Goal: Task Accomplishment & Management: Manage account settings

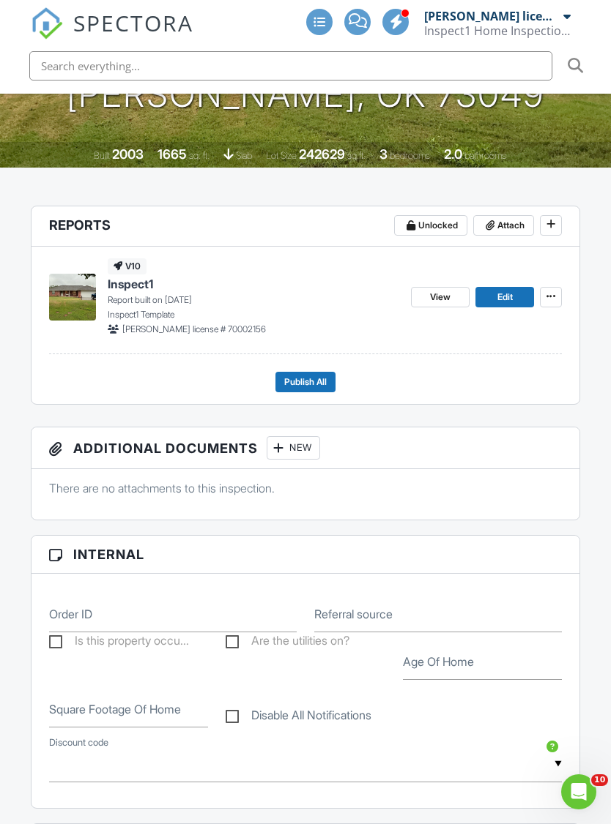
click at [554, 289] on icon at bounding box center [550, 296] width 9 height 15
click at [592, 341] on div "Quick Publish Copy Delete Report" at bounding box center [501, 344] width 217 height 115
click at [543, 217] on span at bounding box center [550, 224] width 15 height 15
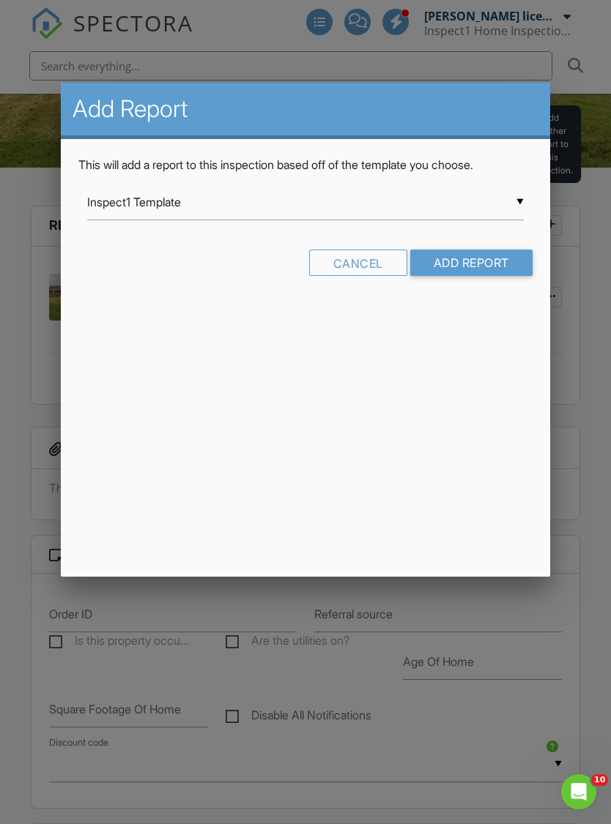
click at [595, 235] on div at bounding box center [305, 442] width 611 height 1031
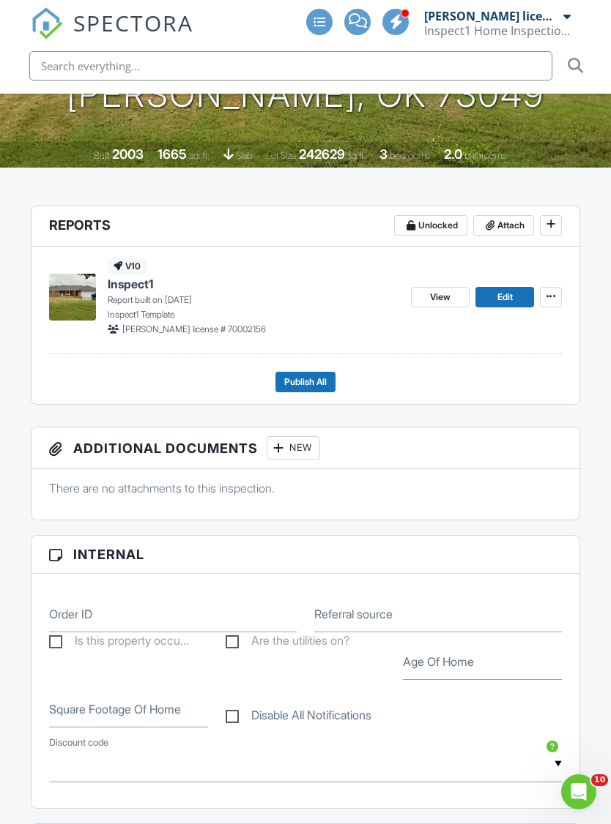
click at [551, 217] on icon at bounding box center [550, 224] width 9 height 15
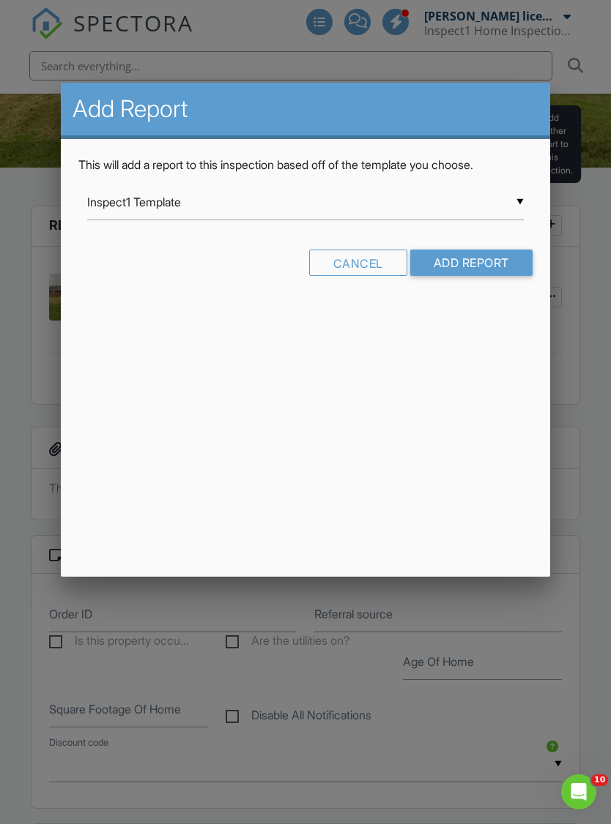
click at [509, 208] on input "Inspect1 Template" at bounding box center [305, 203] width 436 height 36
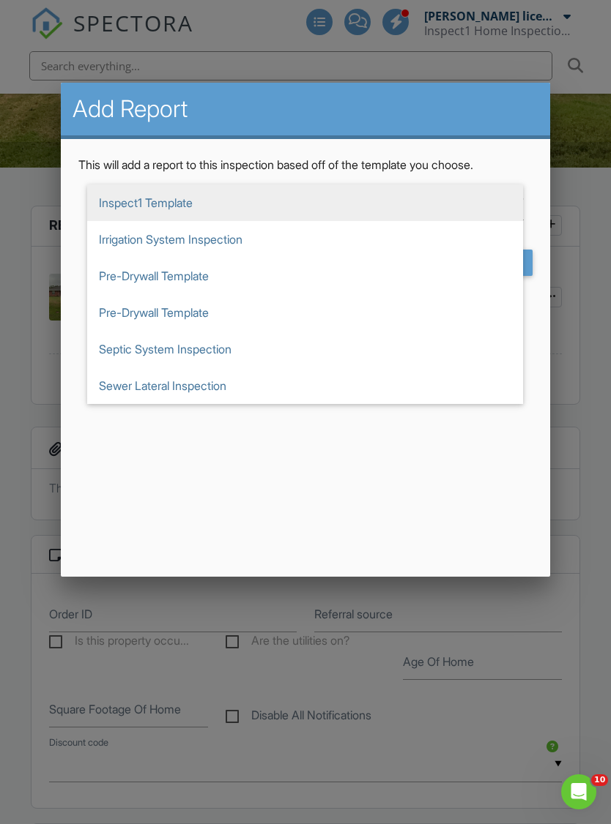
click at [192, 392] on span "Sewer Lateral Inspection" at bounding box center [305, 386] width 436 height 37
type input "Sewer Lateral Inspection"
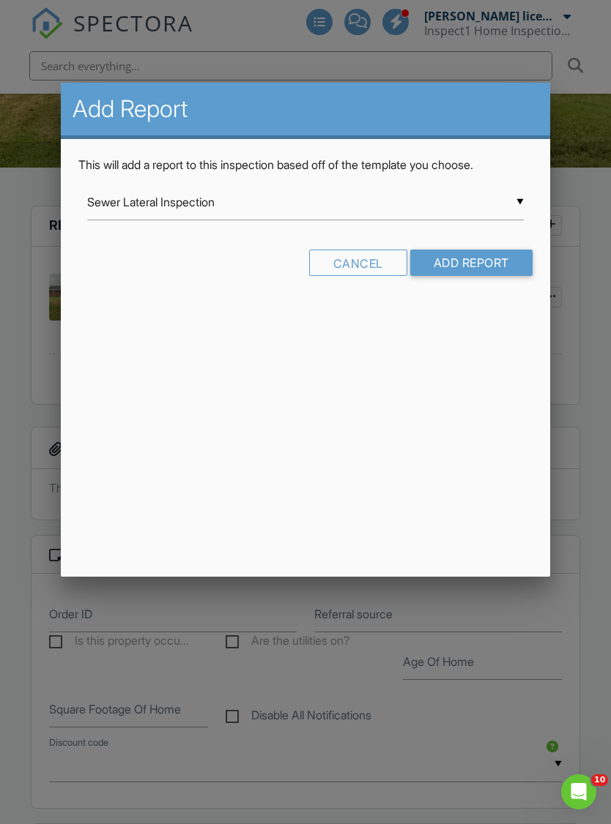
click at [498, 256] on input "Add Report" at bounding box center [471, 263] width 122 height 26
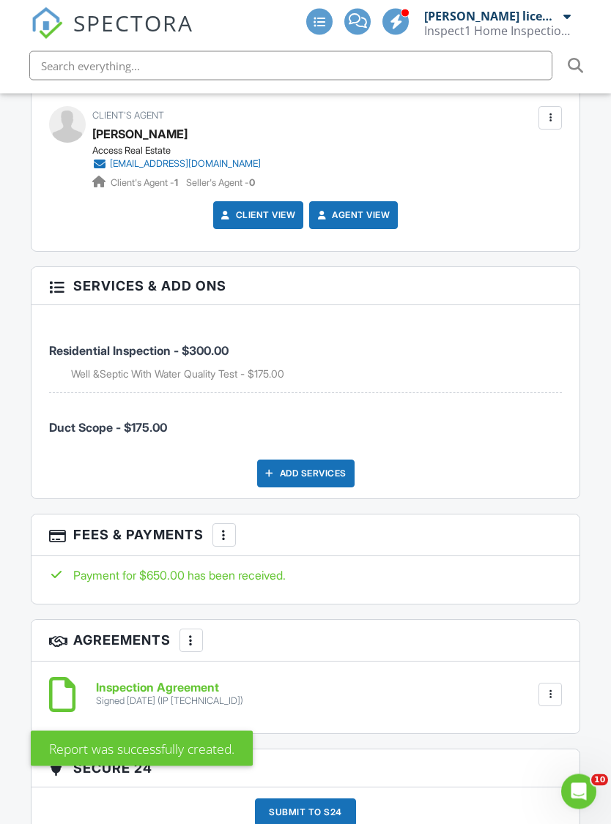
scroll to position [1882, 0]
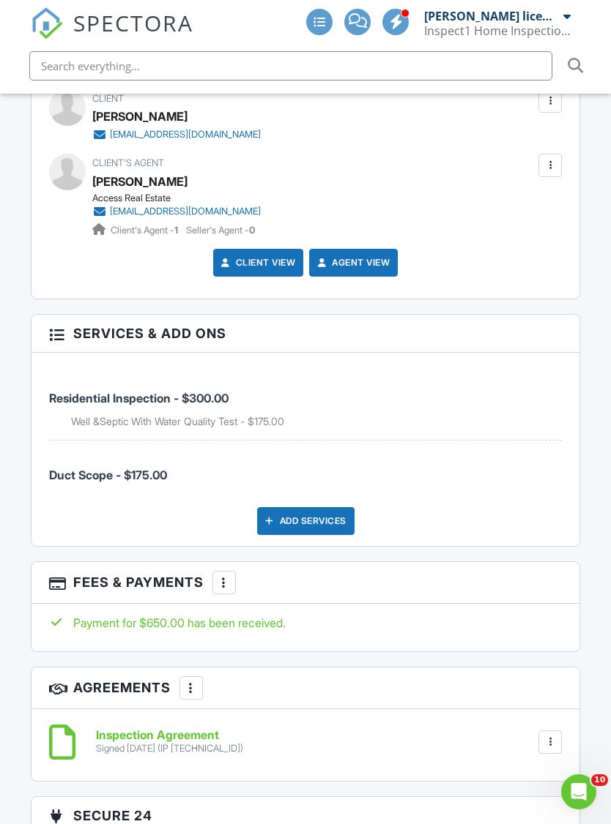
click at [318, 507] on div "Add Services" at bounding box center [305, 521] width 97 height 28
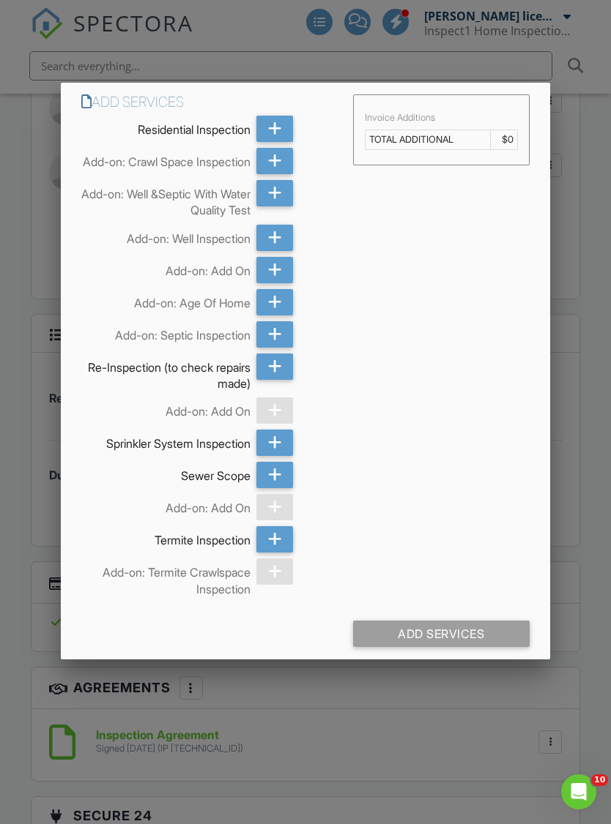
click at [286, 488] on div at bounding box center [274, 475] width 37 height 26
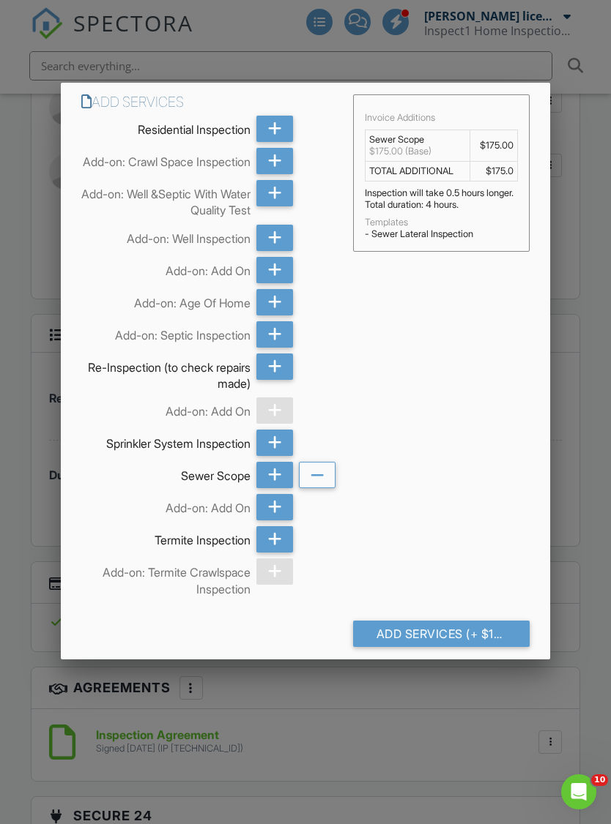
click at [323, 482] on icon at bounding box center [317, 476] width 14 height 26
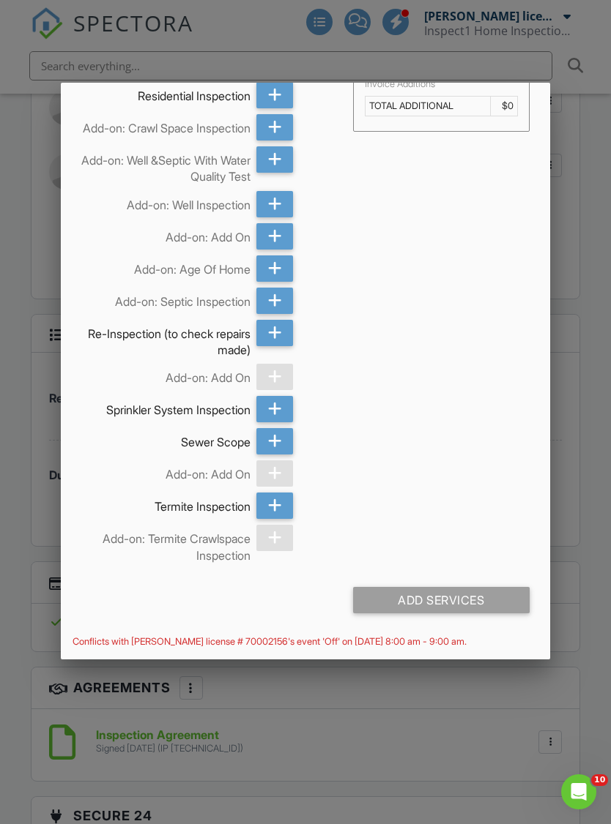
scroll to position [44, 0]
click at [594, 343] on div at bounding box center [305, 442] width 611 height 1031
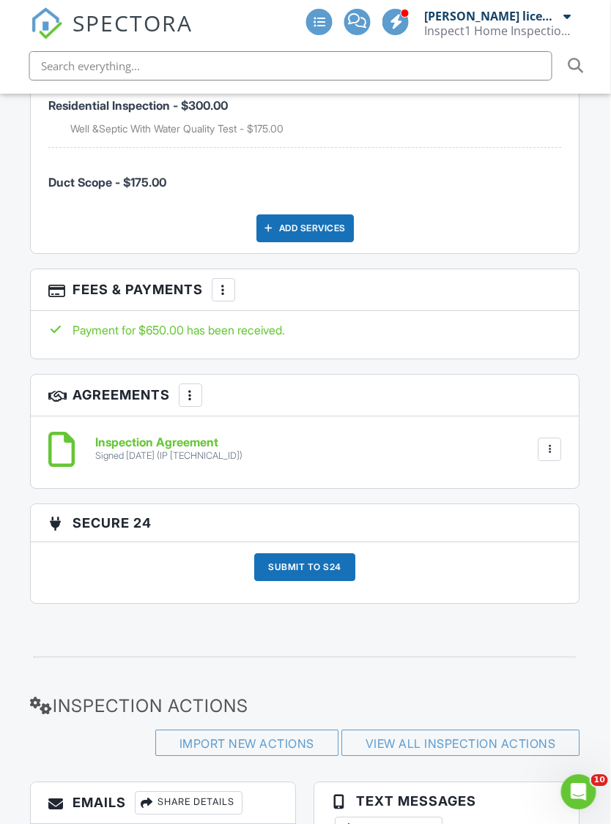
scroll to position [2191, 3]
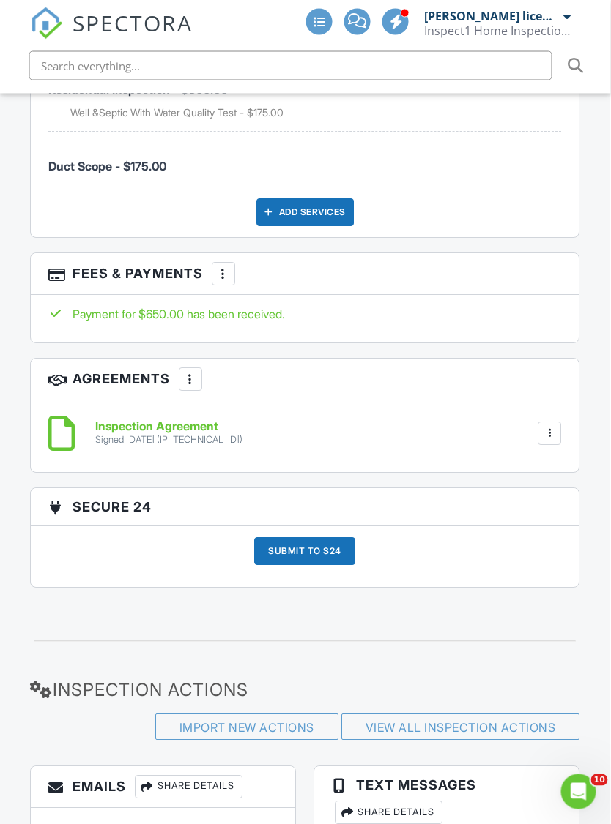
click at [217, 267] on div at bounding box center [224, 274] width 15 height 15
click at [346, 300] on li "Edit Fees & Payments" at bounding box center [298, 318] width 153 height 37
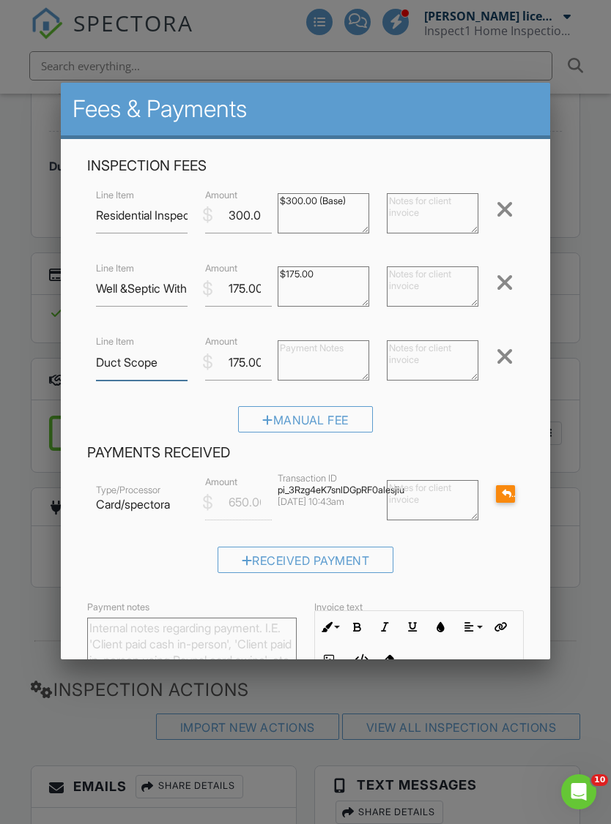
click at [111, 365] on input "Duct Scope" at bounding box center [142, 363] width 92 height 36
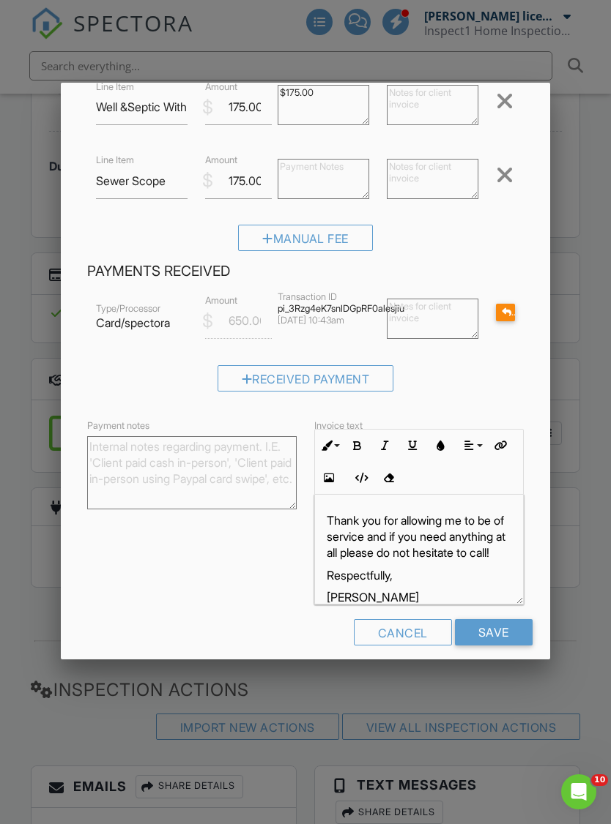
scroll to position [181, 0]
type input "Sewer Scope"
click at [500, 629] on input "Save" at bounding box center [494, 633] width 78 height 26
